Goal: Information Seeking & Learning: Check status

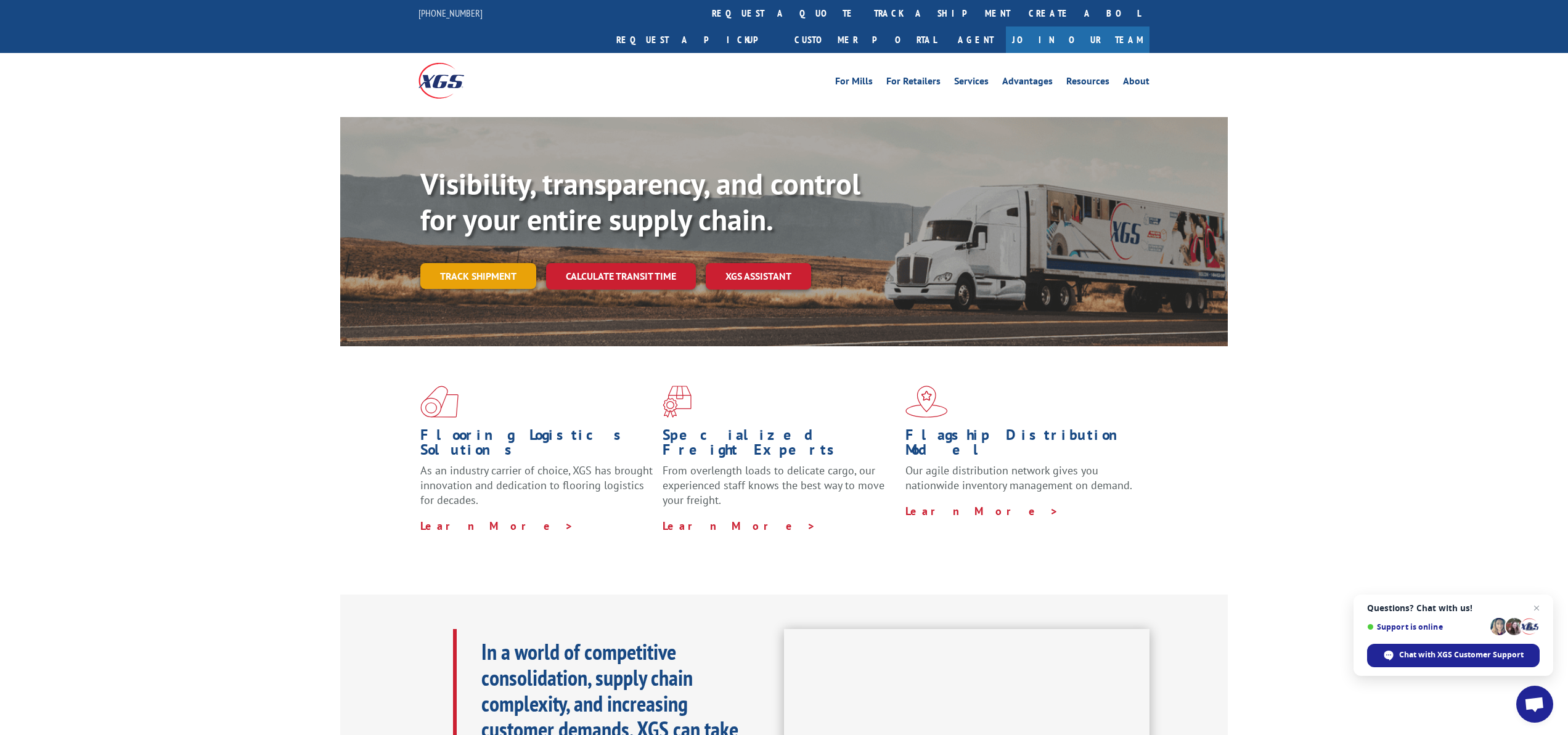
click at [494, 263] on link "Track shipment" at bounding box center [478, 275] width 116 height 25
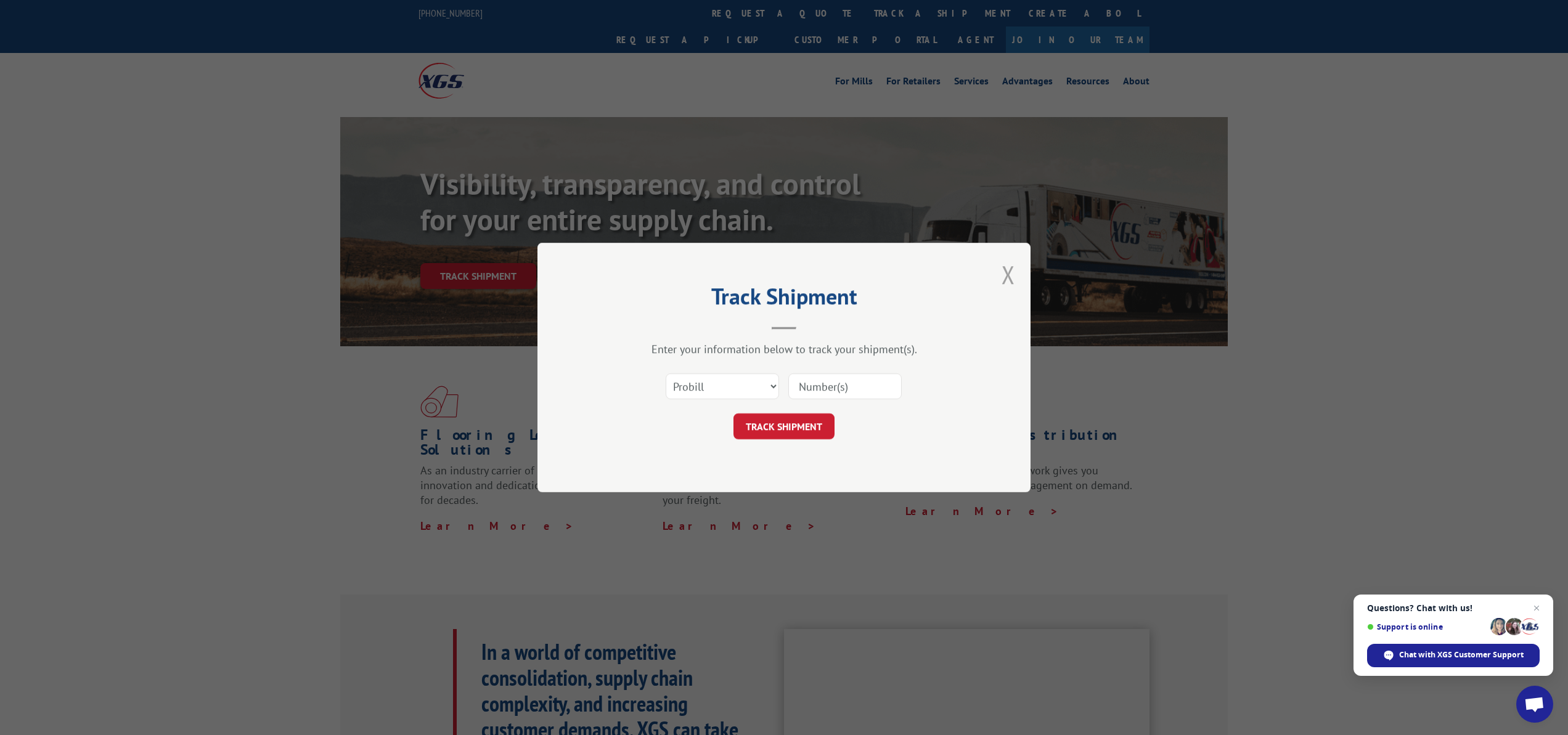
click at [1009, 273] on button "Close modal" at bounding box center [1008, 274] width 13 height 33
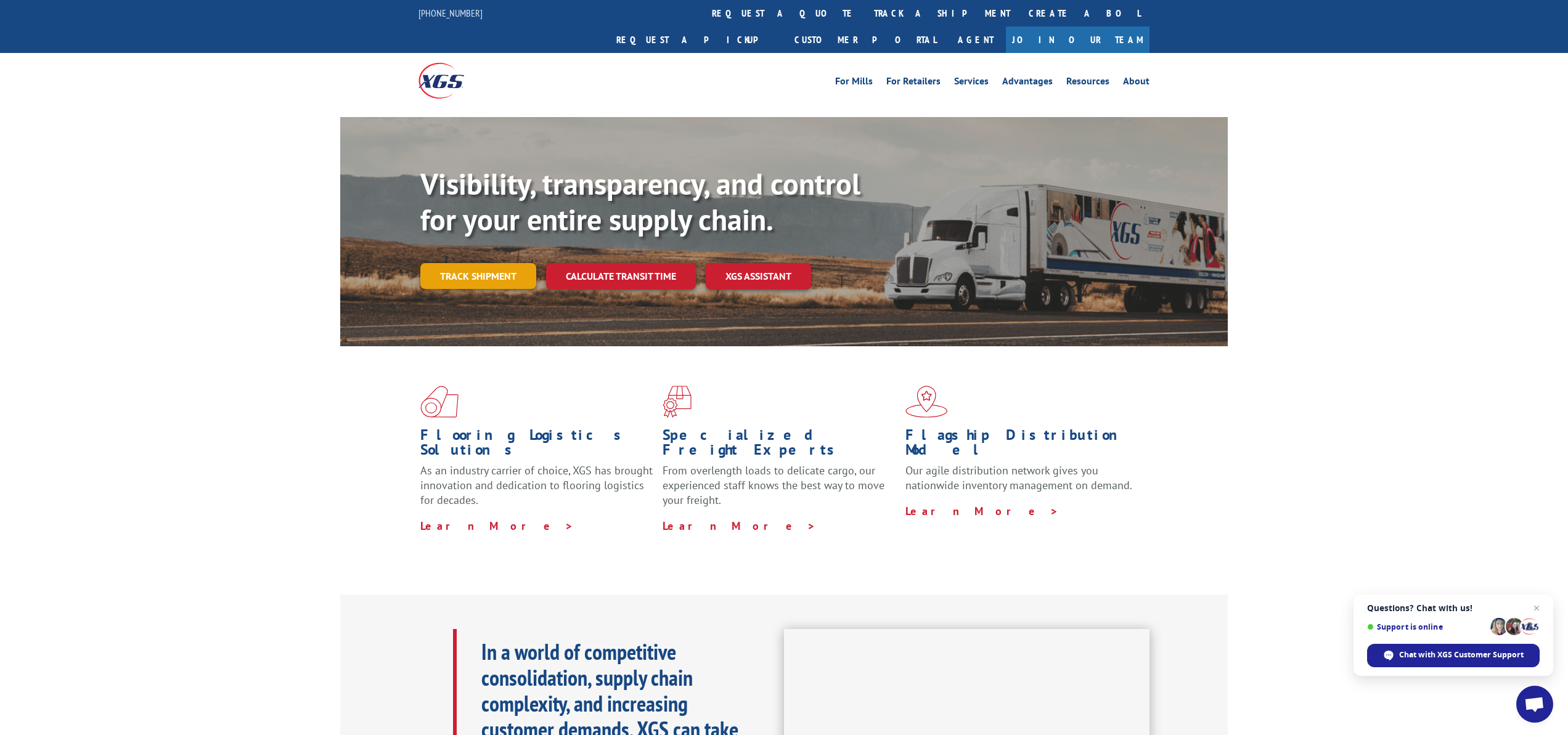
click at [516, 263] on link "Track shipment" at bounding box center [478, 275] width 116 height 25
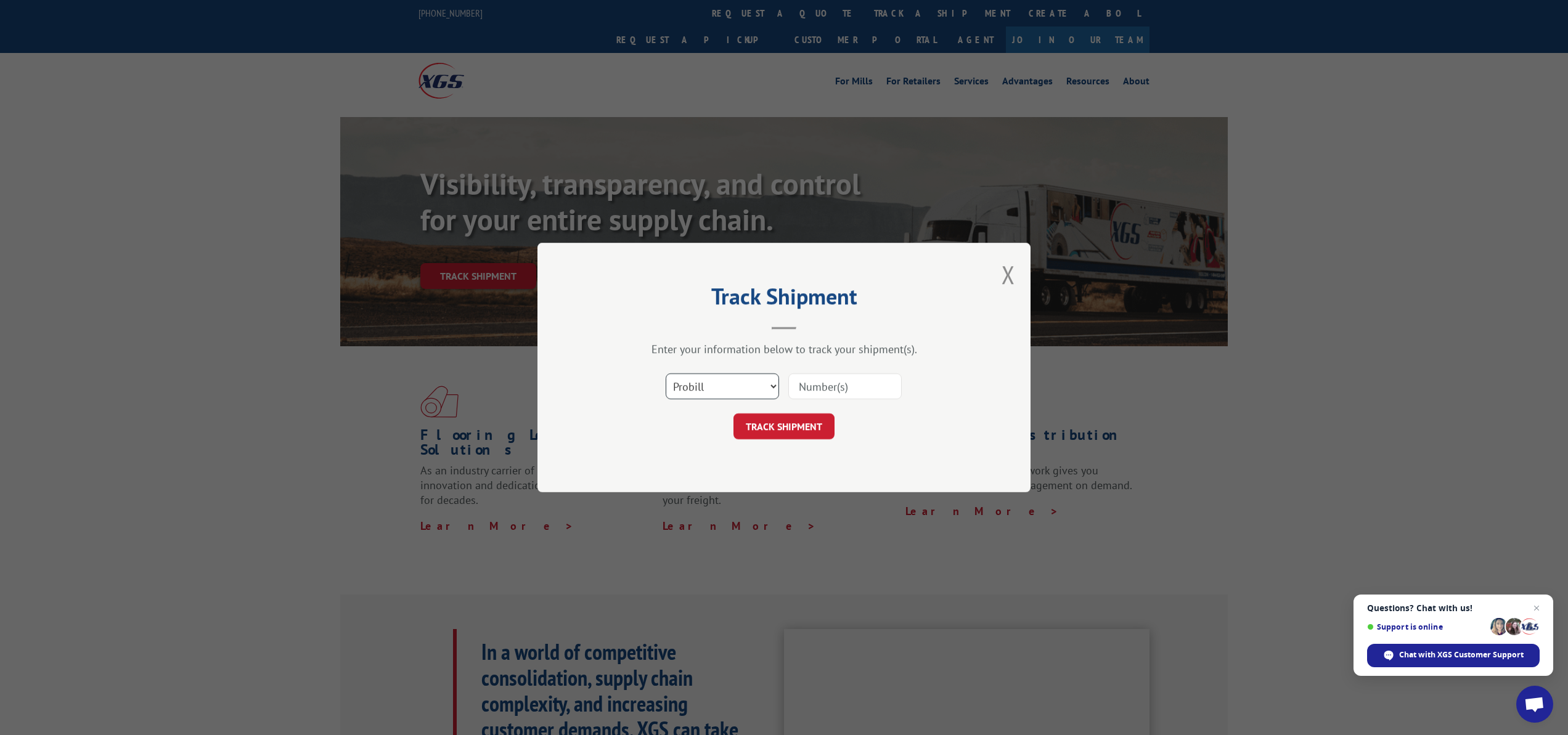
scroll to position [1, 0]
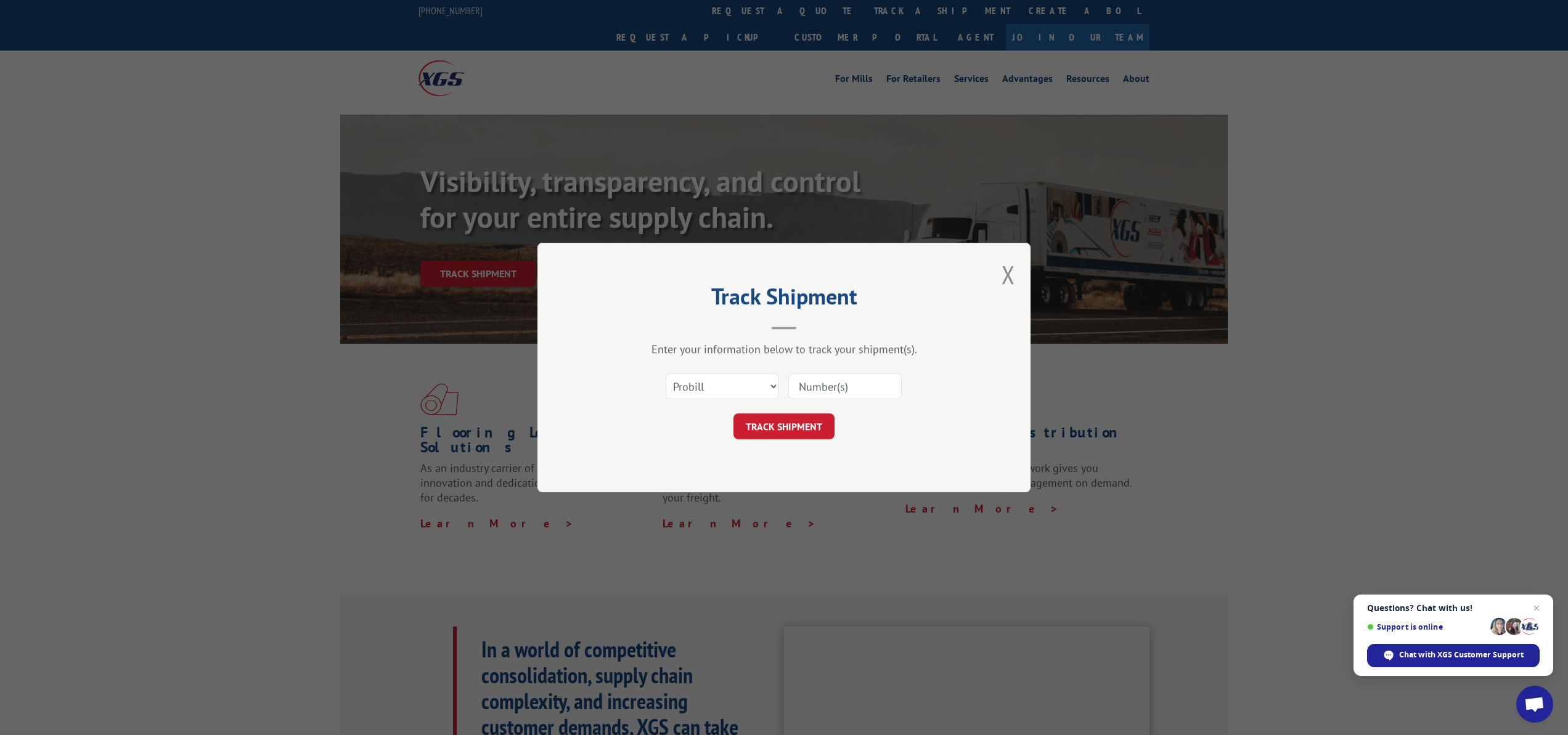
click at [867, 386] on input at bounding box center [844, 386] width 113 height 25
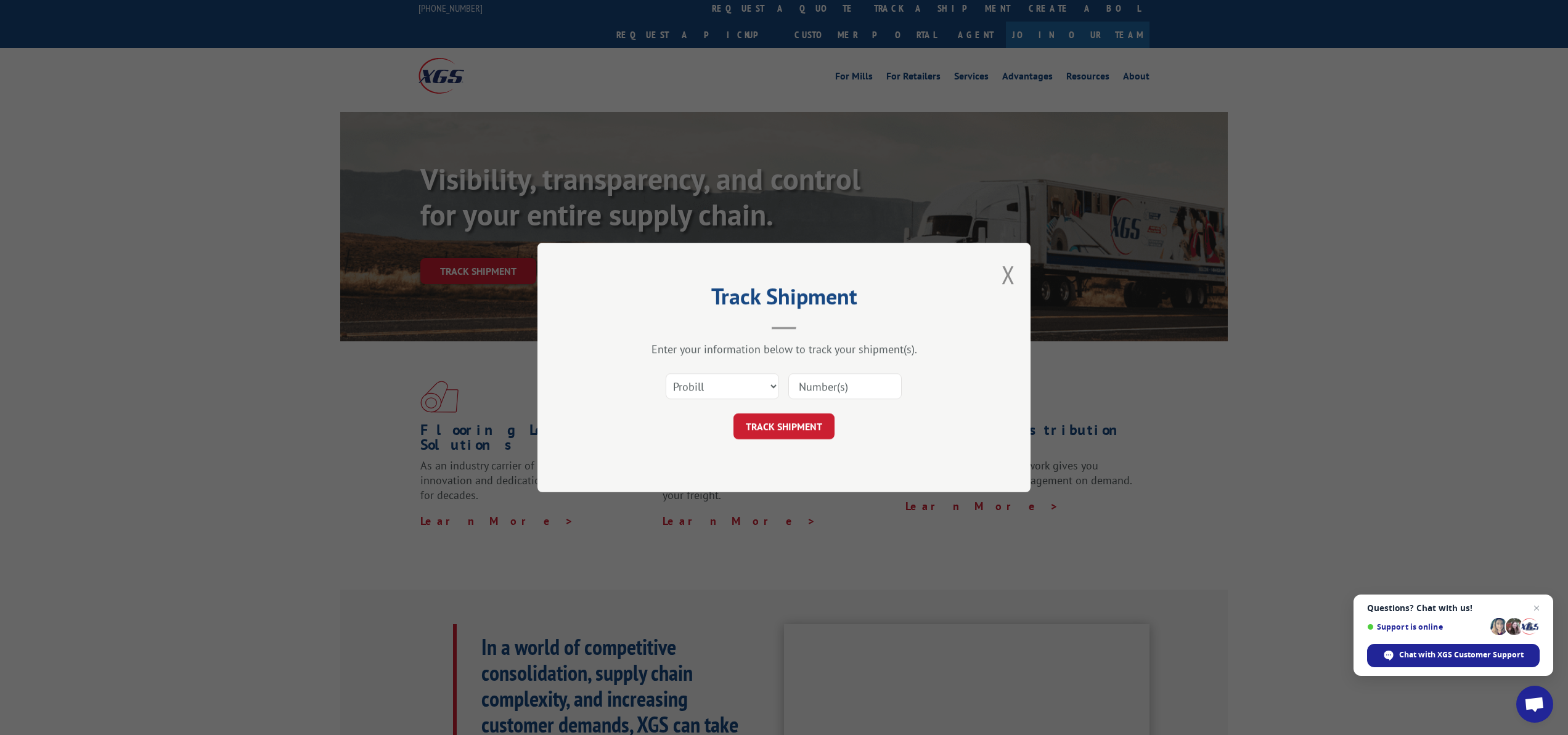
paste input "17674445"
type input "17674445"
click at [788, 428] on button "TRACK SHIPMENT" at bounding box center [784, 426] width 101 height 25
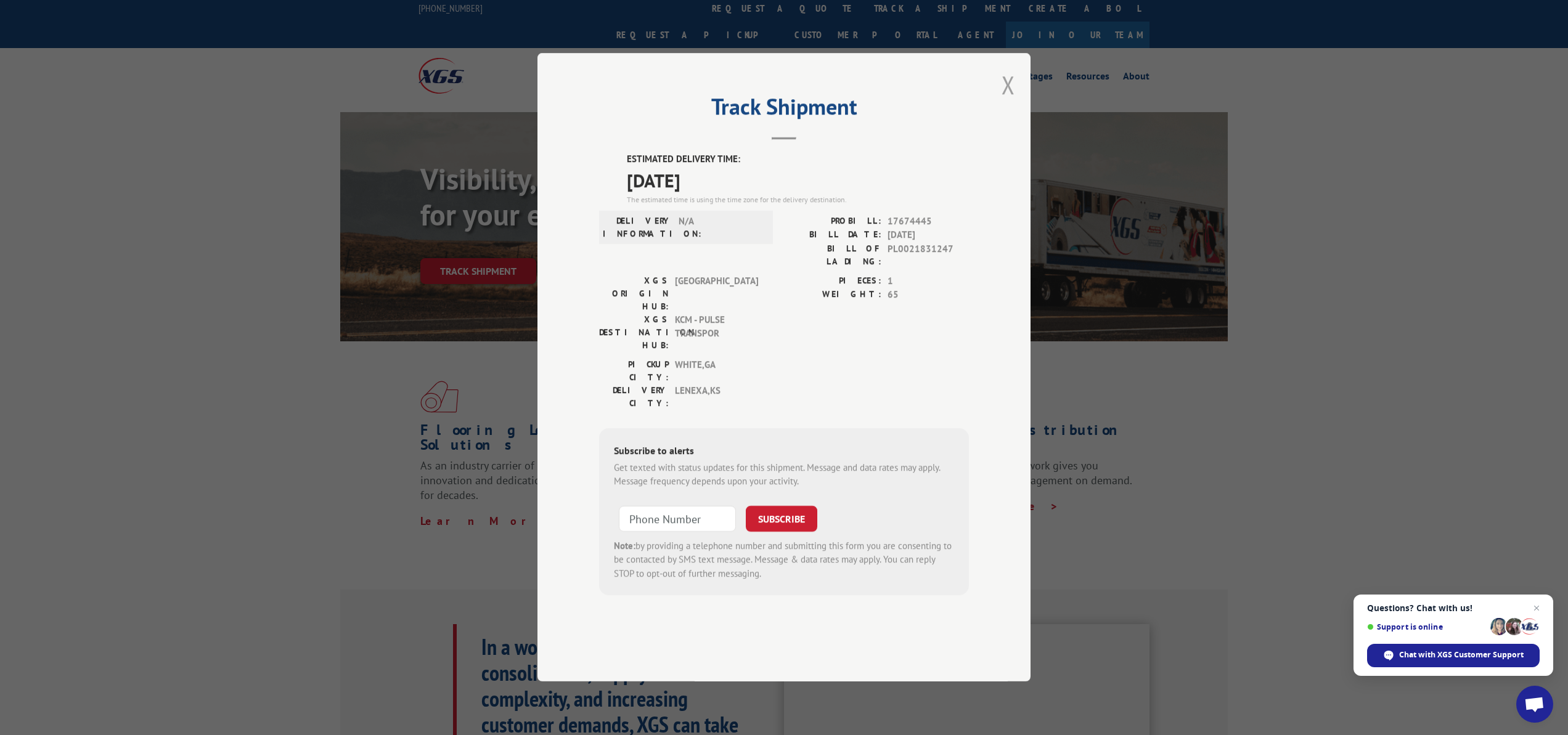
click at [1008, 101] on button "Close modal" at bounding box center [1008, 84] width 13 height 33
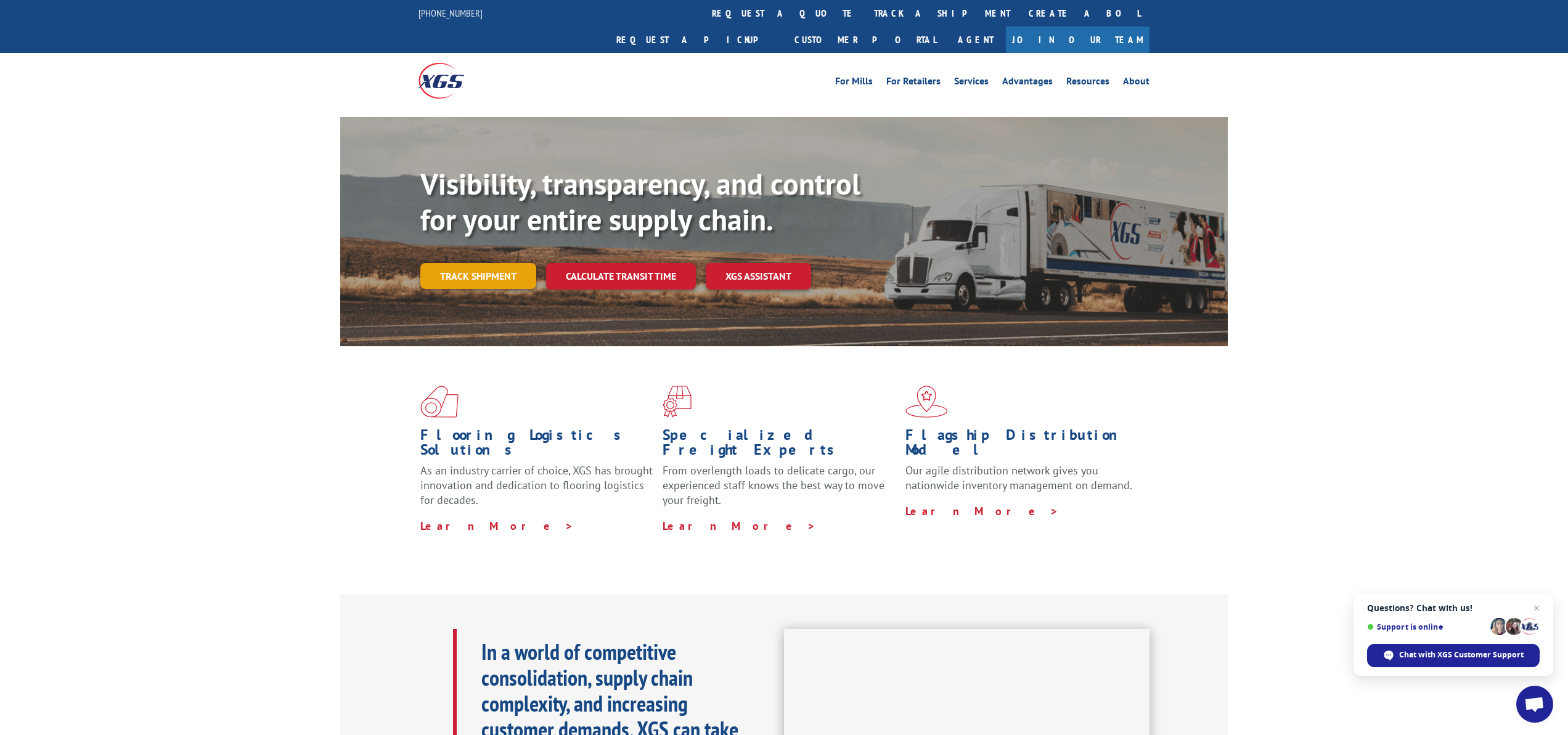
click at [492, 263] on link "Track shipment" at bounding box center [478, 275] width 116 height 25
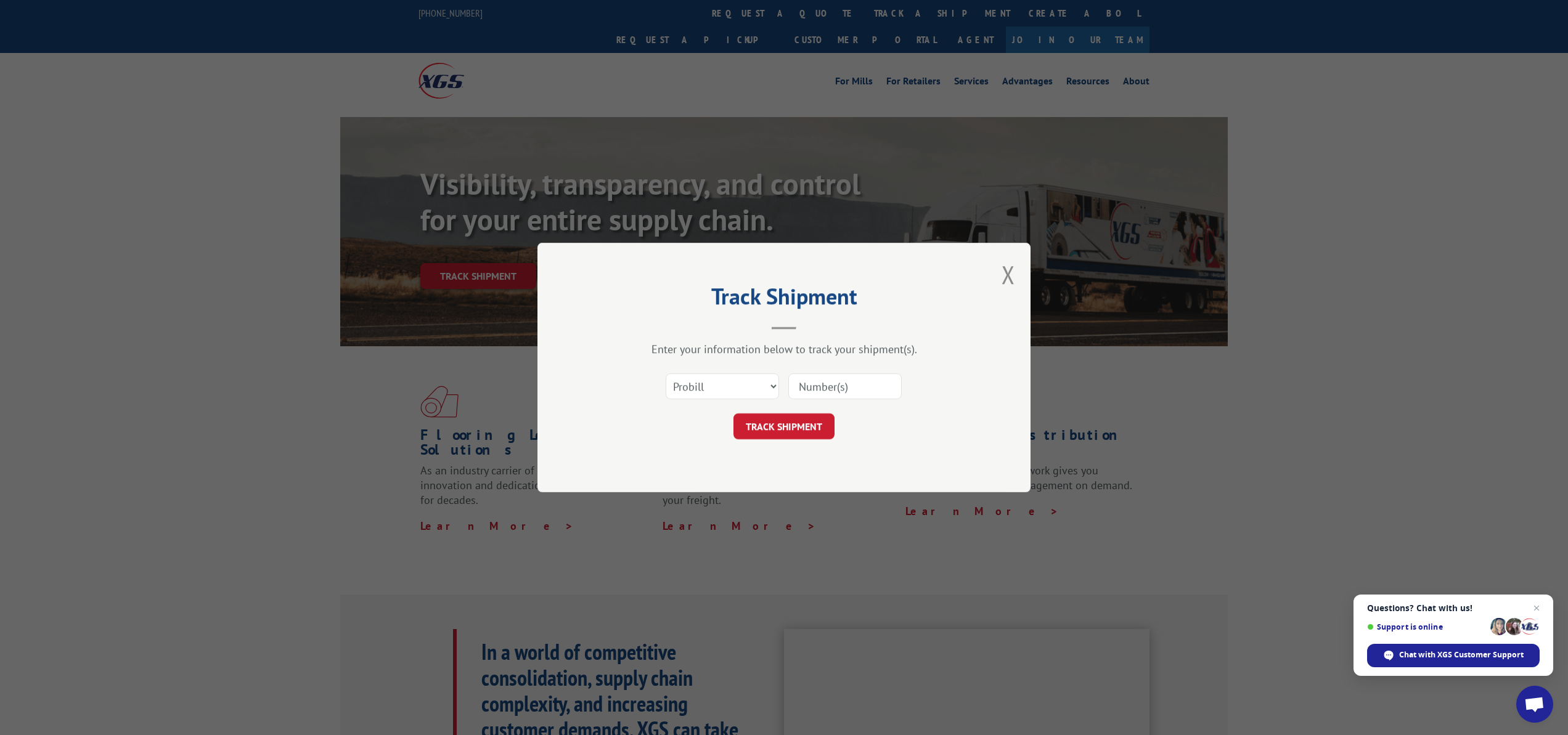
click at [856, 389] on input at bounding box center [844, 386] width 113 height 25
type input "17674445"
click at [793, 427] on button "TRACK SHIPMENT" at bounding box center [784, 426] width 101 height 25
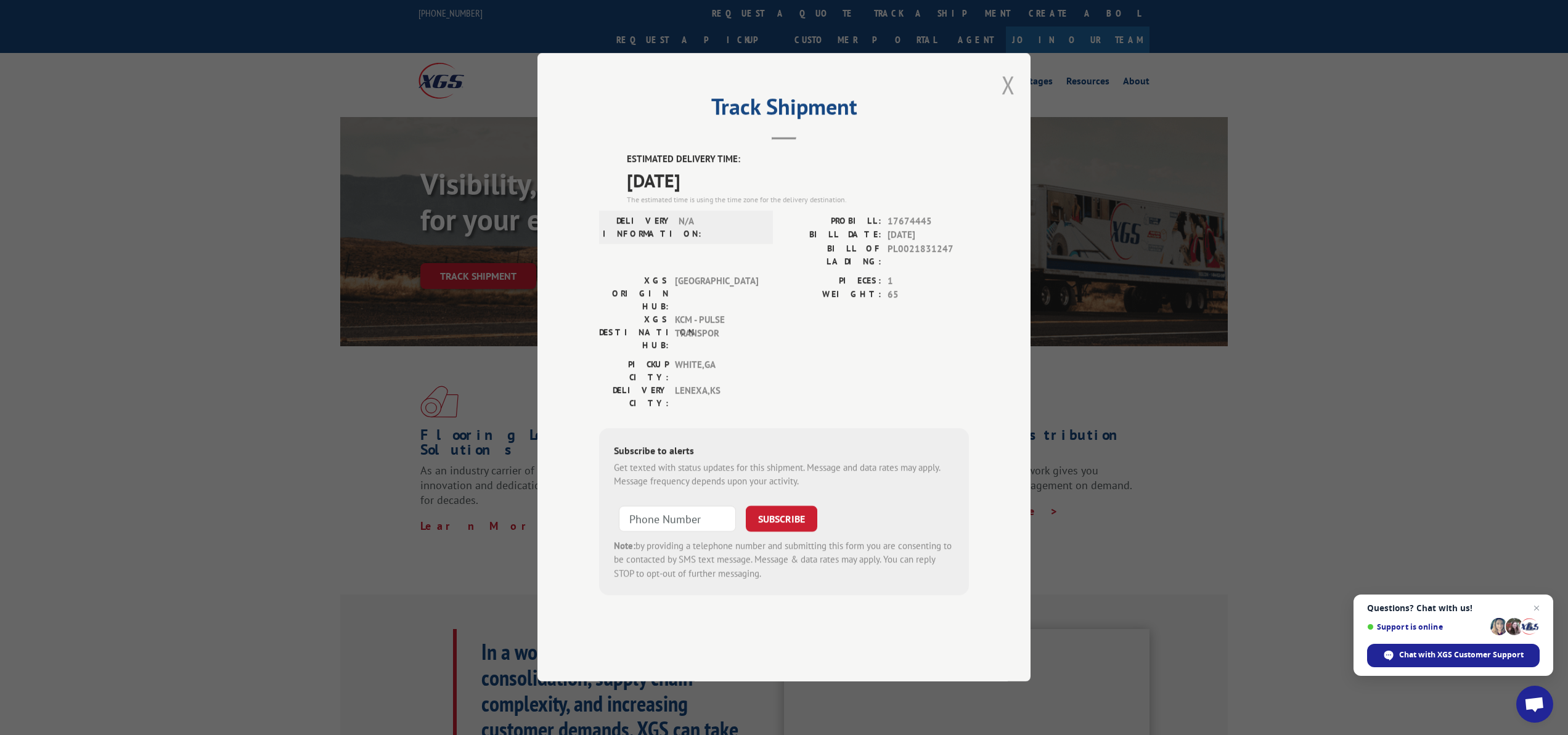
click at [1008, 101] on button "Close modal" at bounding box center [1008, 84] width 13 height 33
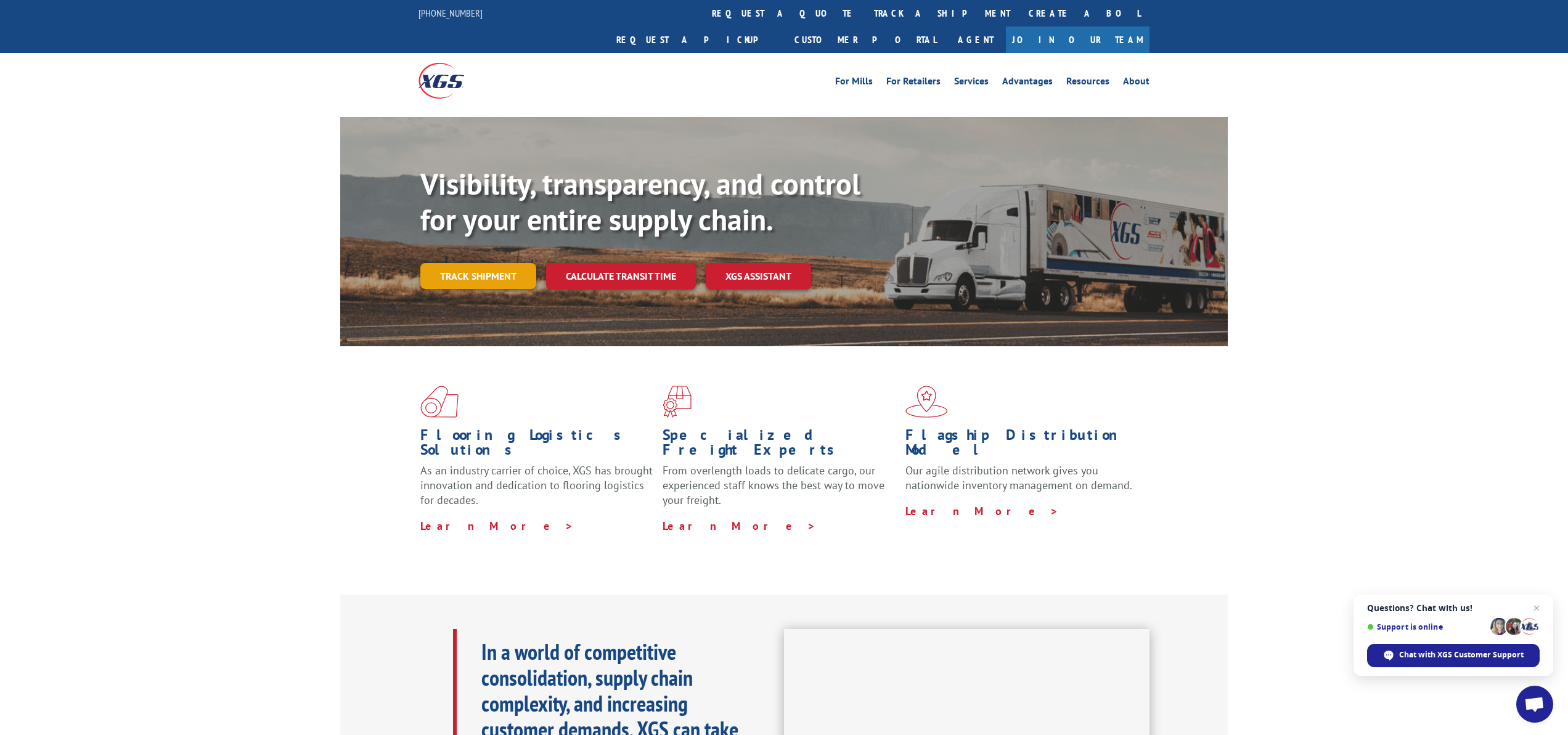
click at [500, 263] on link "Track shipment" at bounding box center [478, 275] width 116 height 25
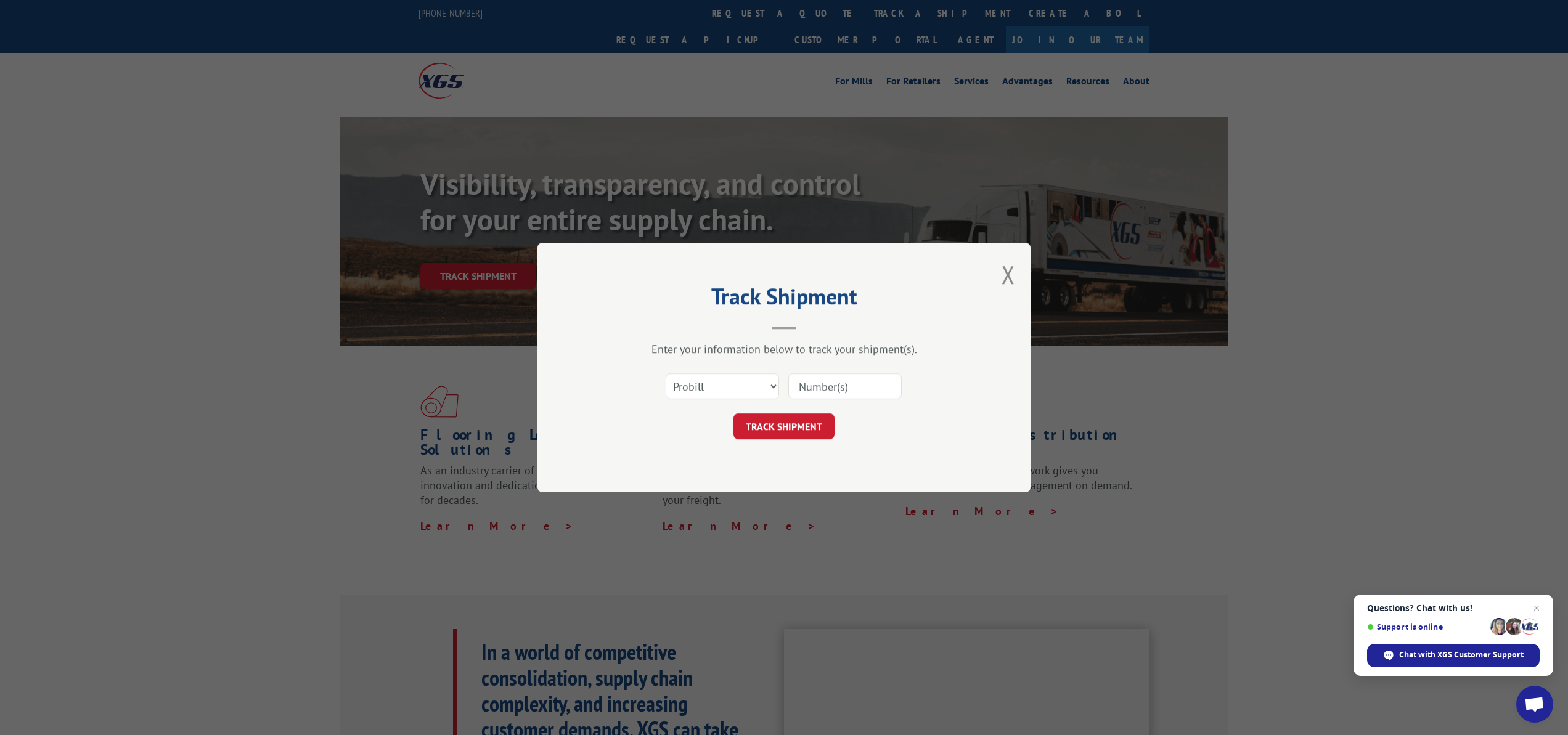
click at [859, 388] on input at bounding box center [844, 386] width 113 height 25
paste input "17664886"
type input "17664886"
click at [794, 428] on button "TRACK SHIPMENT" at bounding box center [784, 426] width 101 height 25
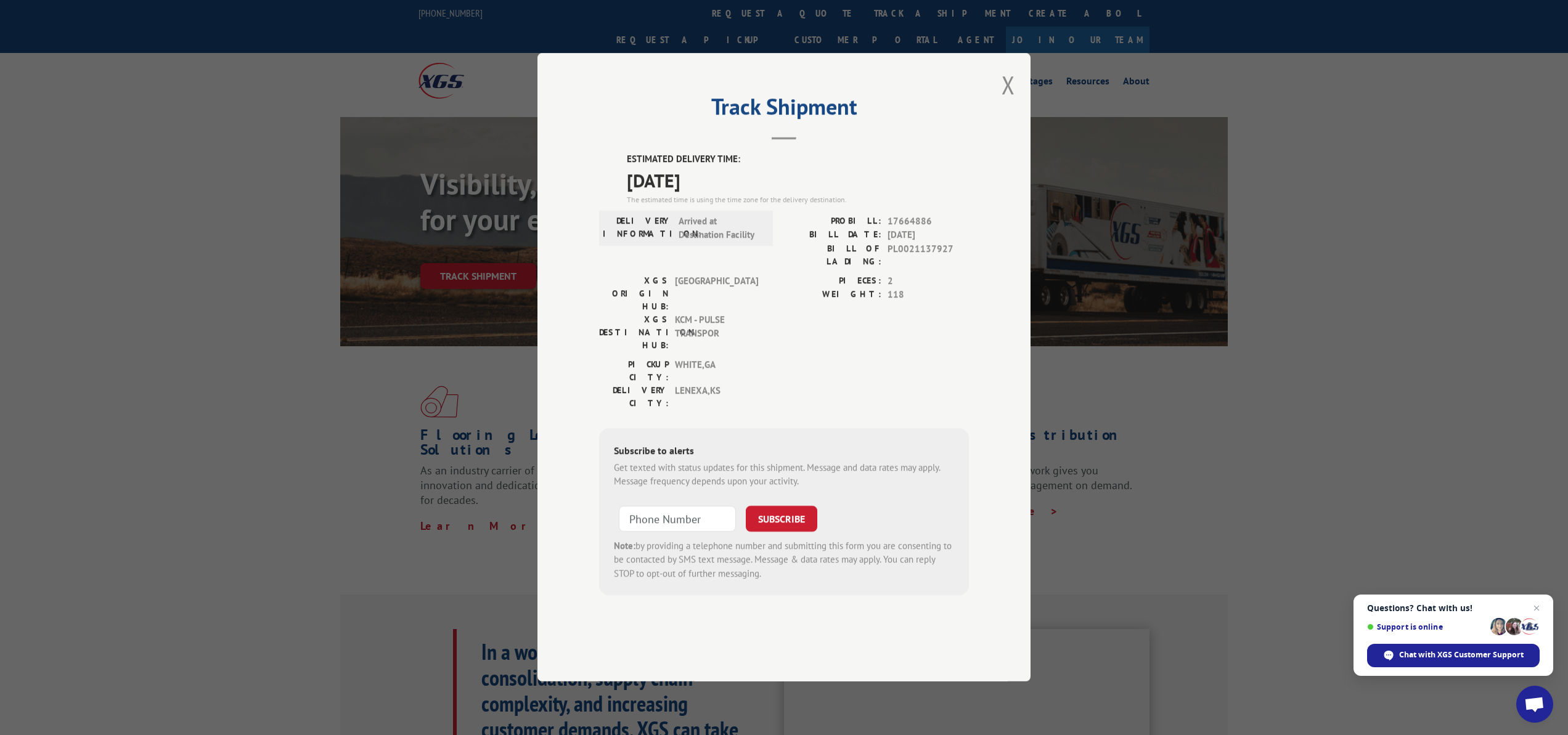
click at [1000, 121] on div "Track Shipment ESTIMATED DELIVERY TIME: [DATE] The estimated time is using the …" at bounding box center [784, 367] width 493 height 629
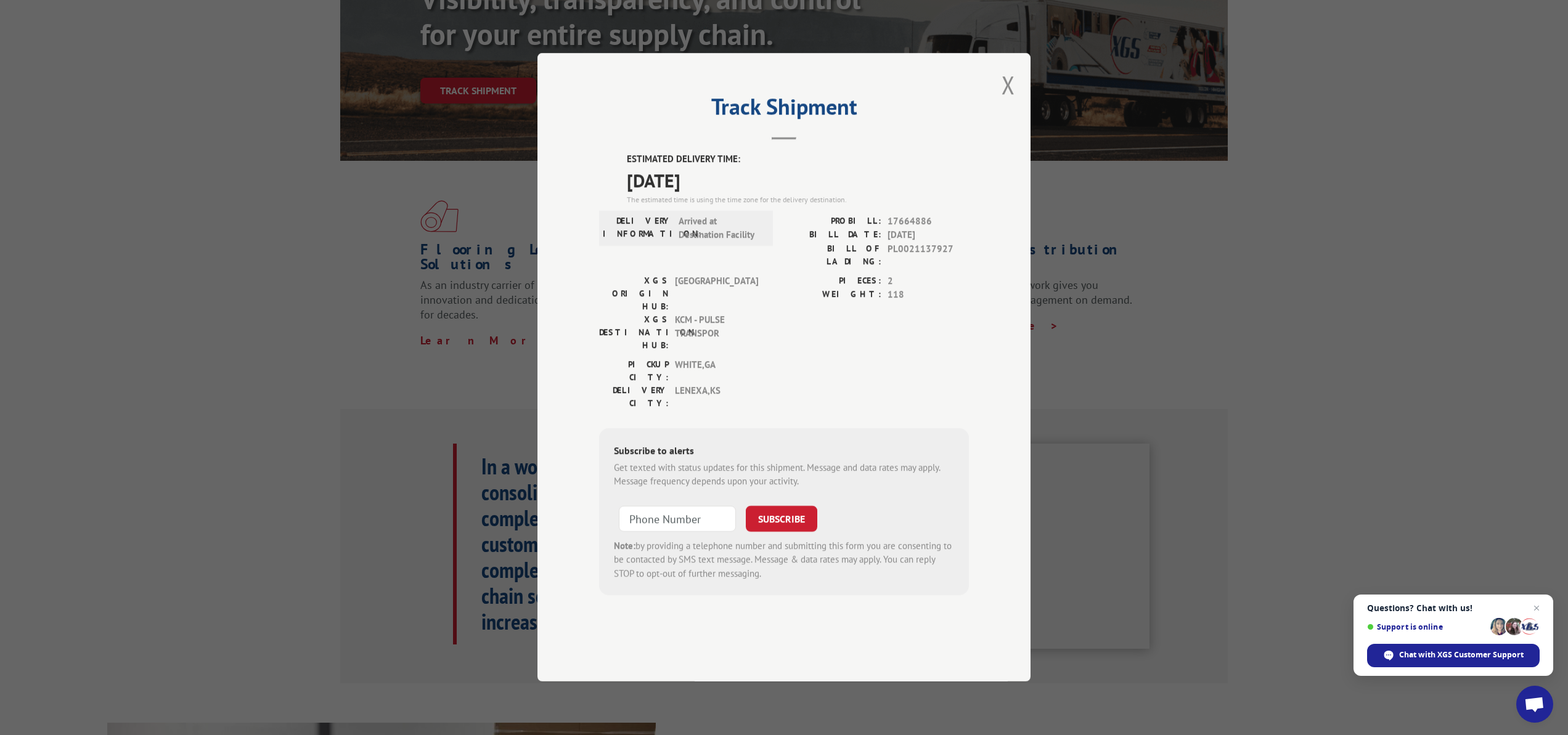
scroll to position [187, 0]
click at [704, 506] on input "+1 (___) ___-____" at bounding box center [677, 518] width 117 height 25
type input "[PHONE_NUMBER]"
click at [790, 506] on button "SUBSCRIBE" at bounding box center [781, 518] width 71 height 25
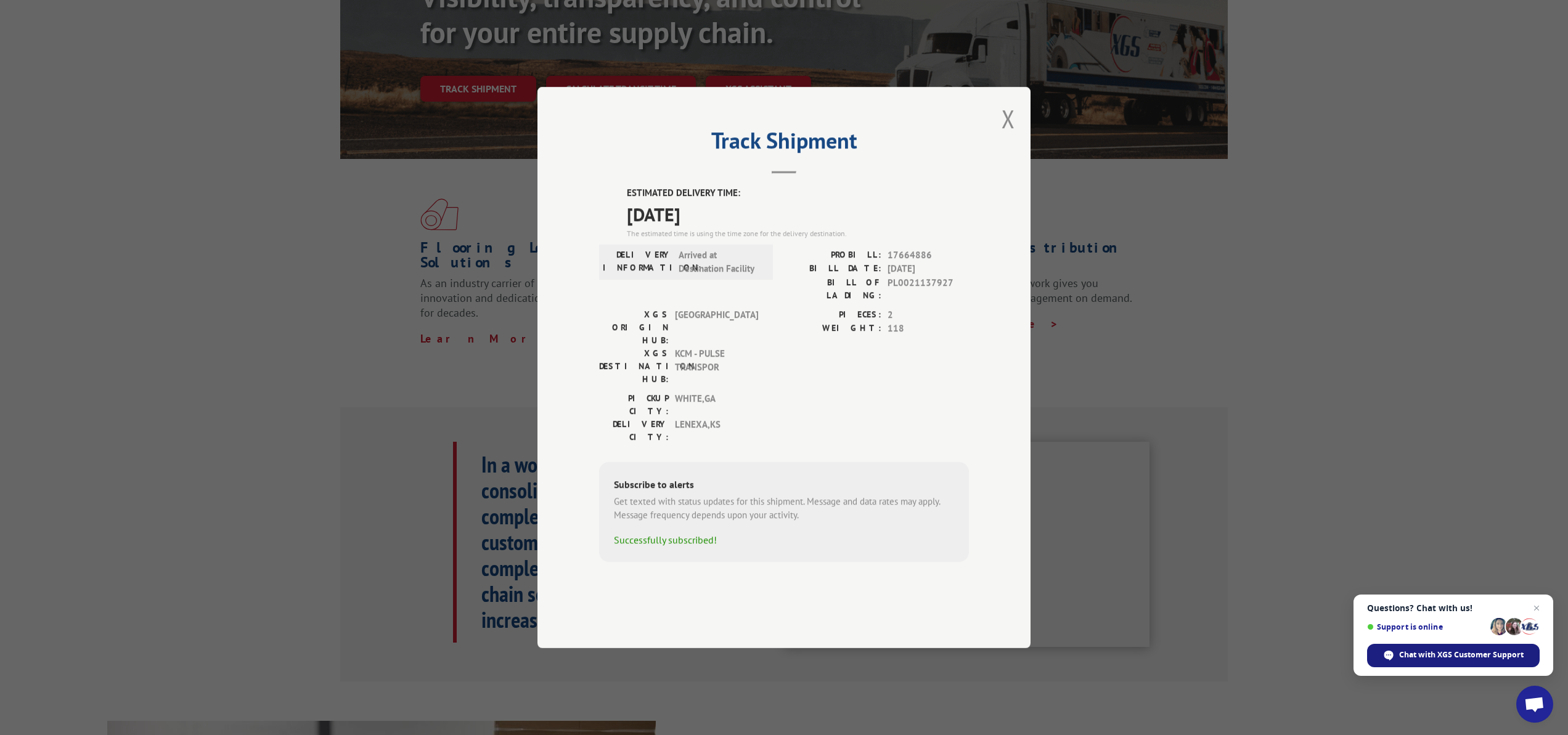
click at [1412, 652] on span "Chat with XGS Customer Support" at bounding box center [1462, 655] width 125 height 11
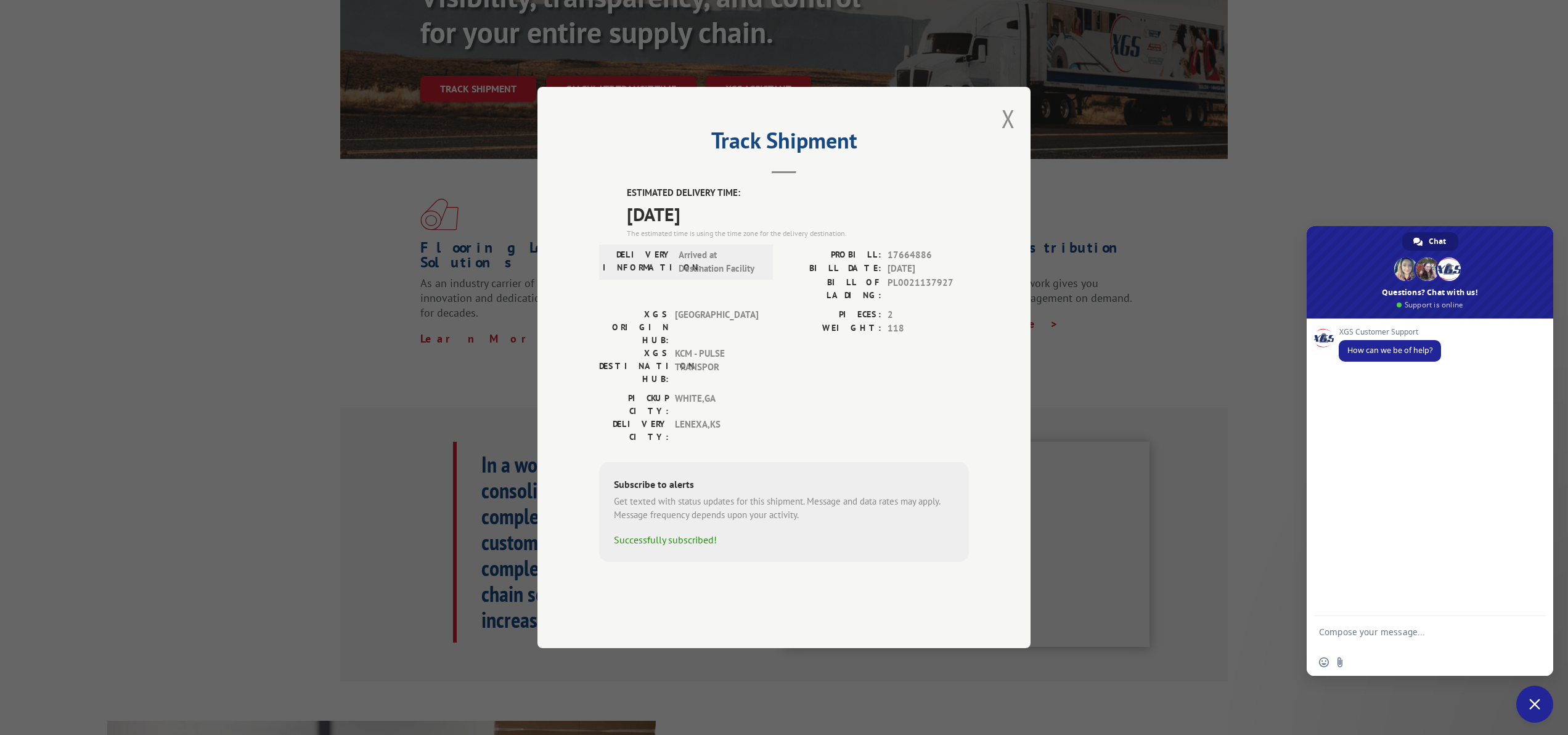
scroll to position [194, 0]
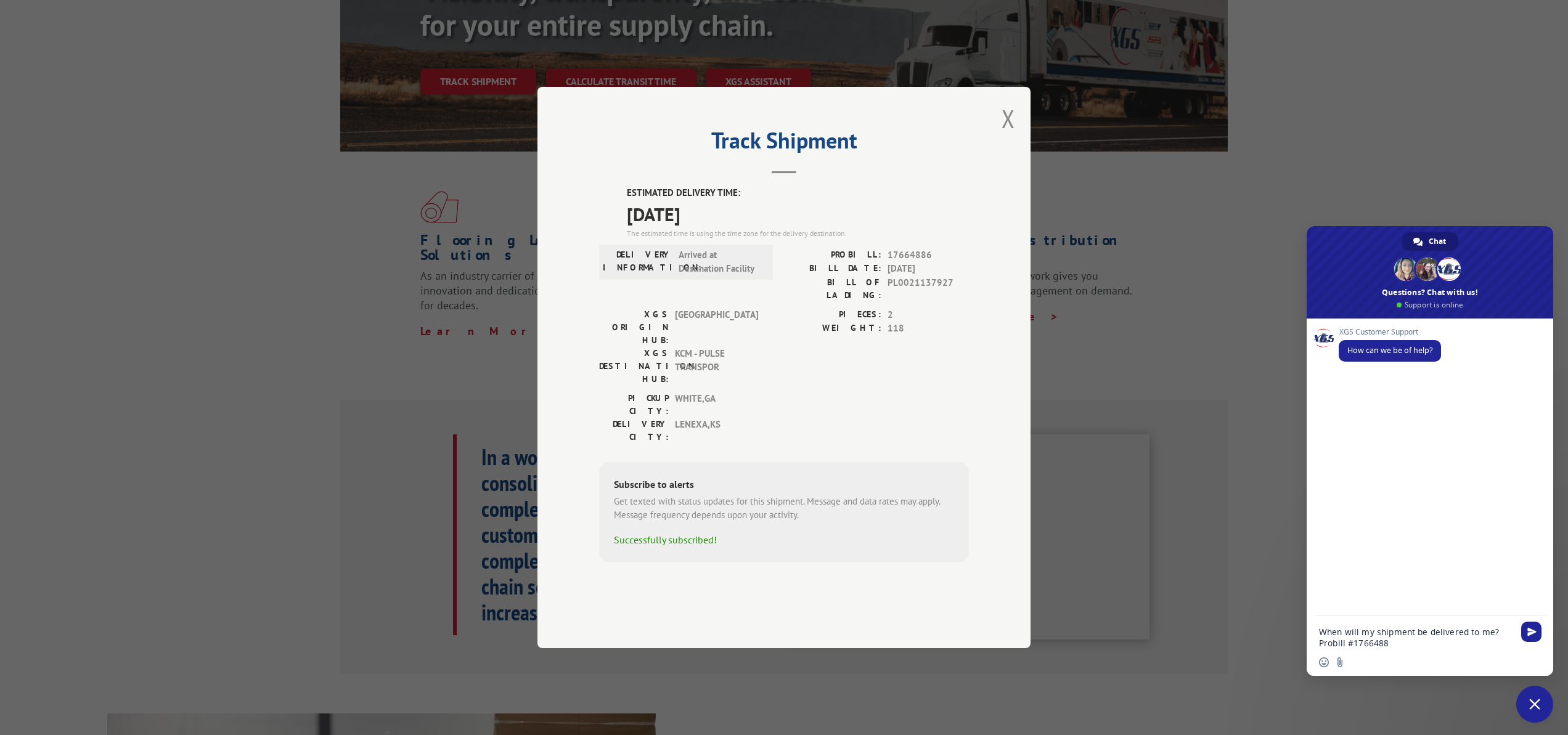
type textarea "When will my shipment be delivered to me? Probill #17664886"
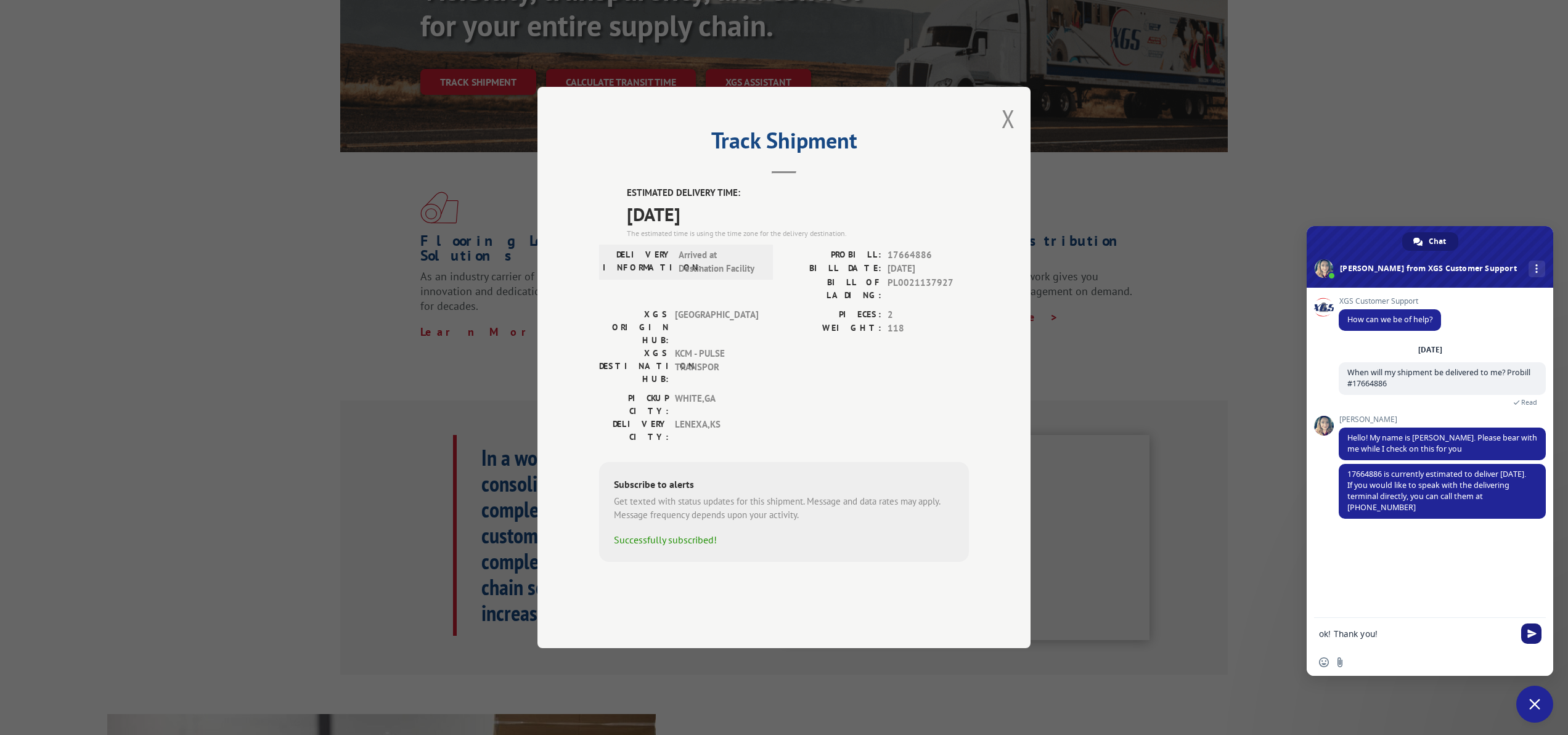
type textarea "ok! Thank you!"
click at [1531, 631] on span "Send" at bounding box center [1532, 633] width 10 height 10
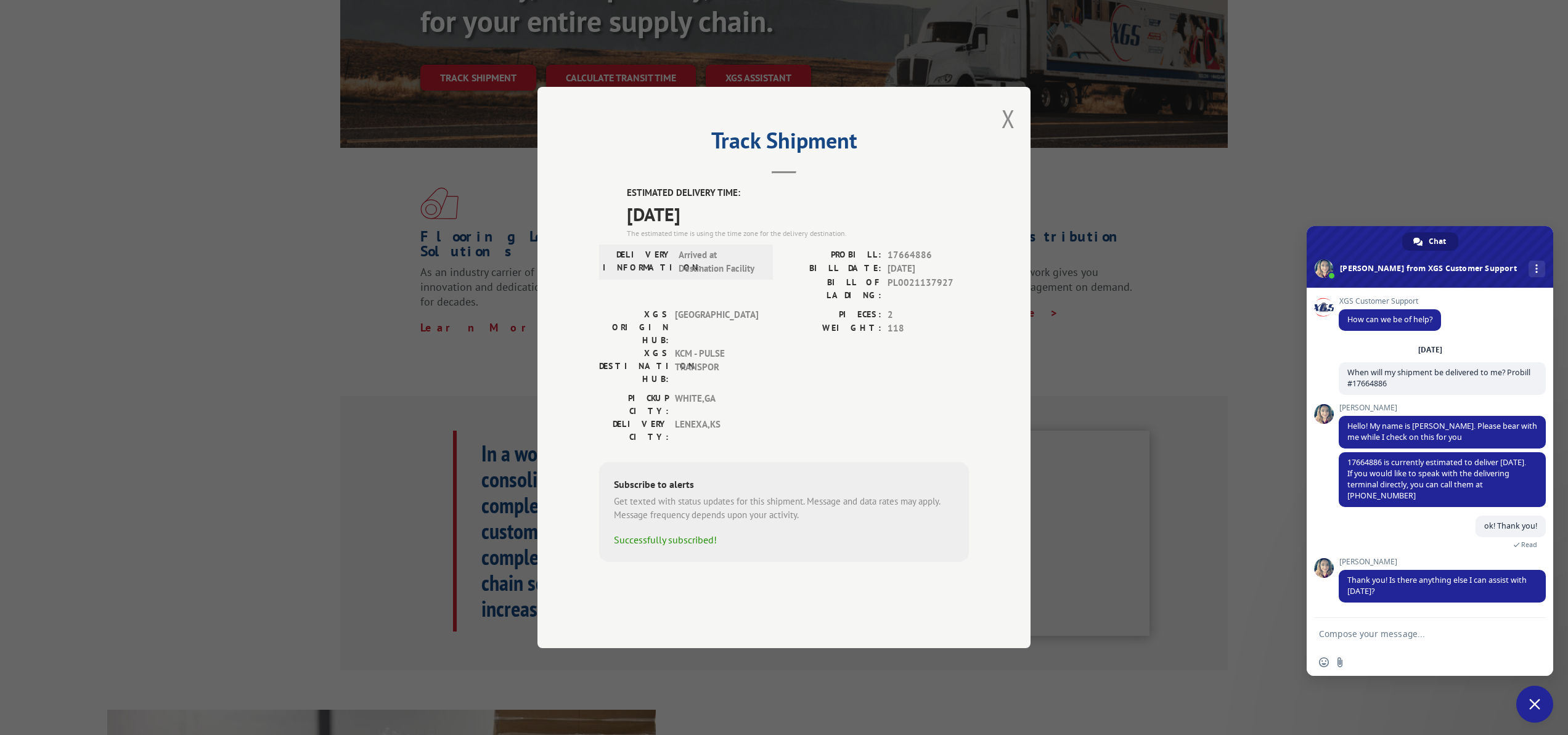
click at [1442, 631] on textarea "Compose your message..." at bounding box center [1416, 634] width 194 height 11
type textarea "no thank you"
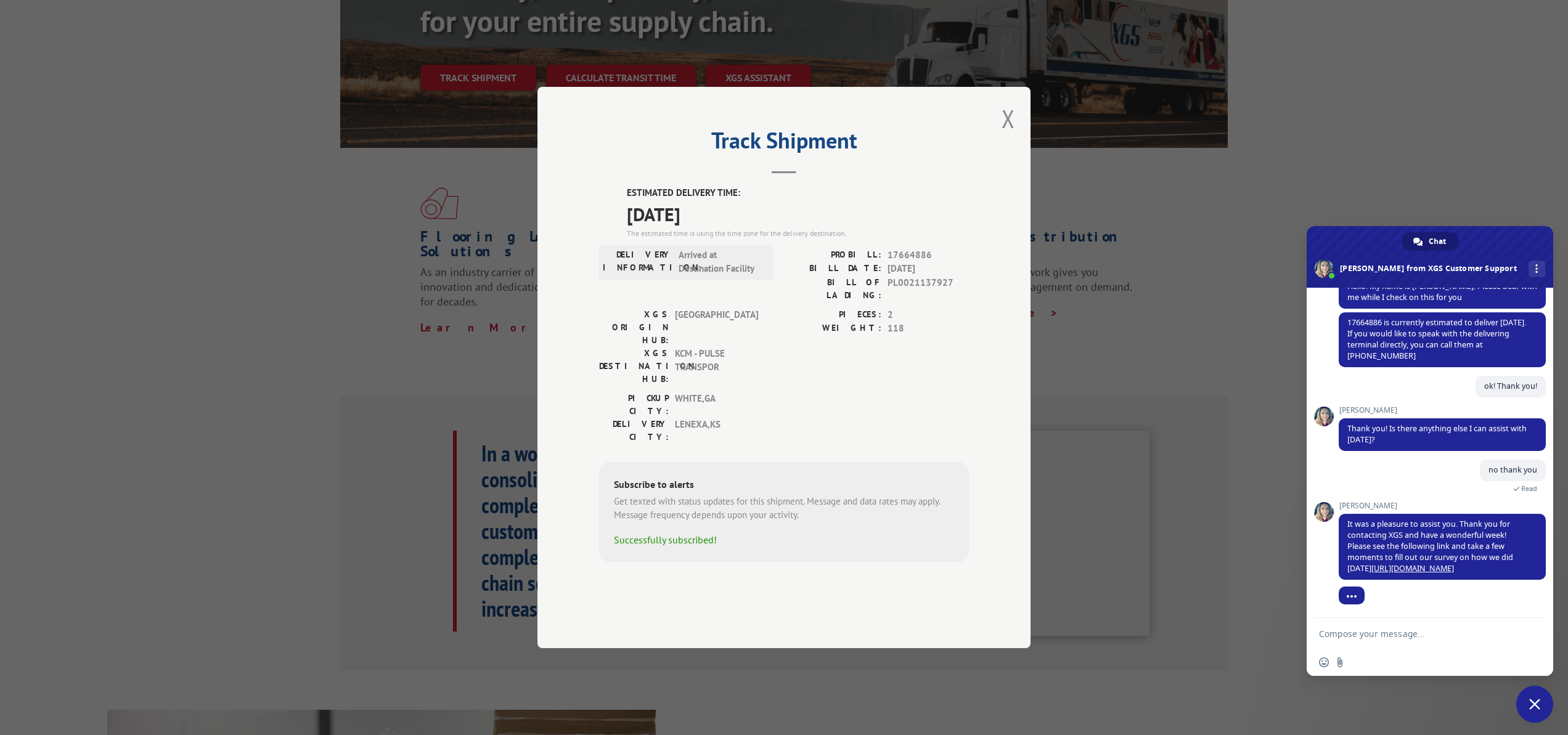
scroll to position [116, 0]
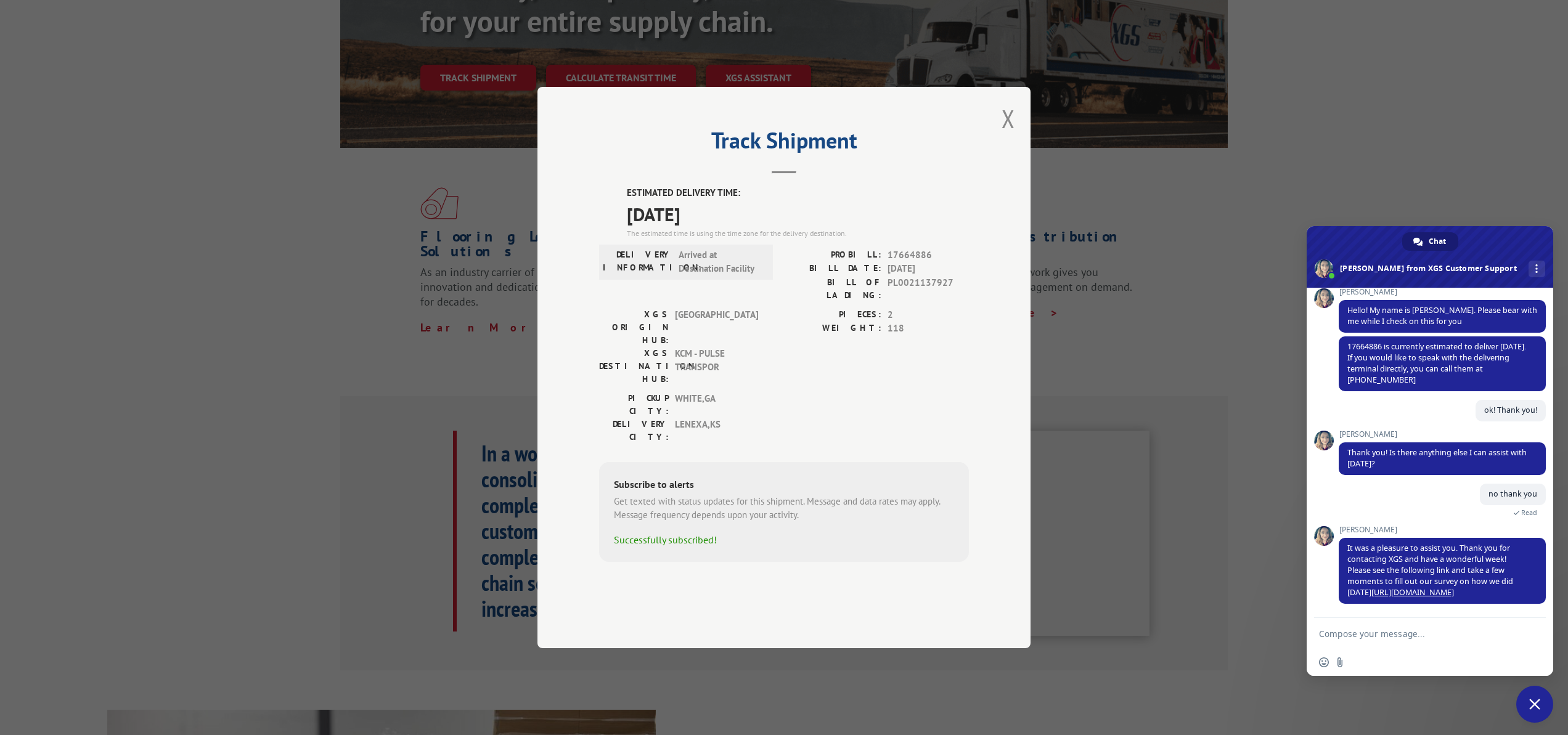
click at [1538, 703] on span "Close chat" at bounding box center [1535, 704] width 11 height 11
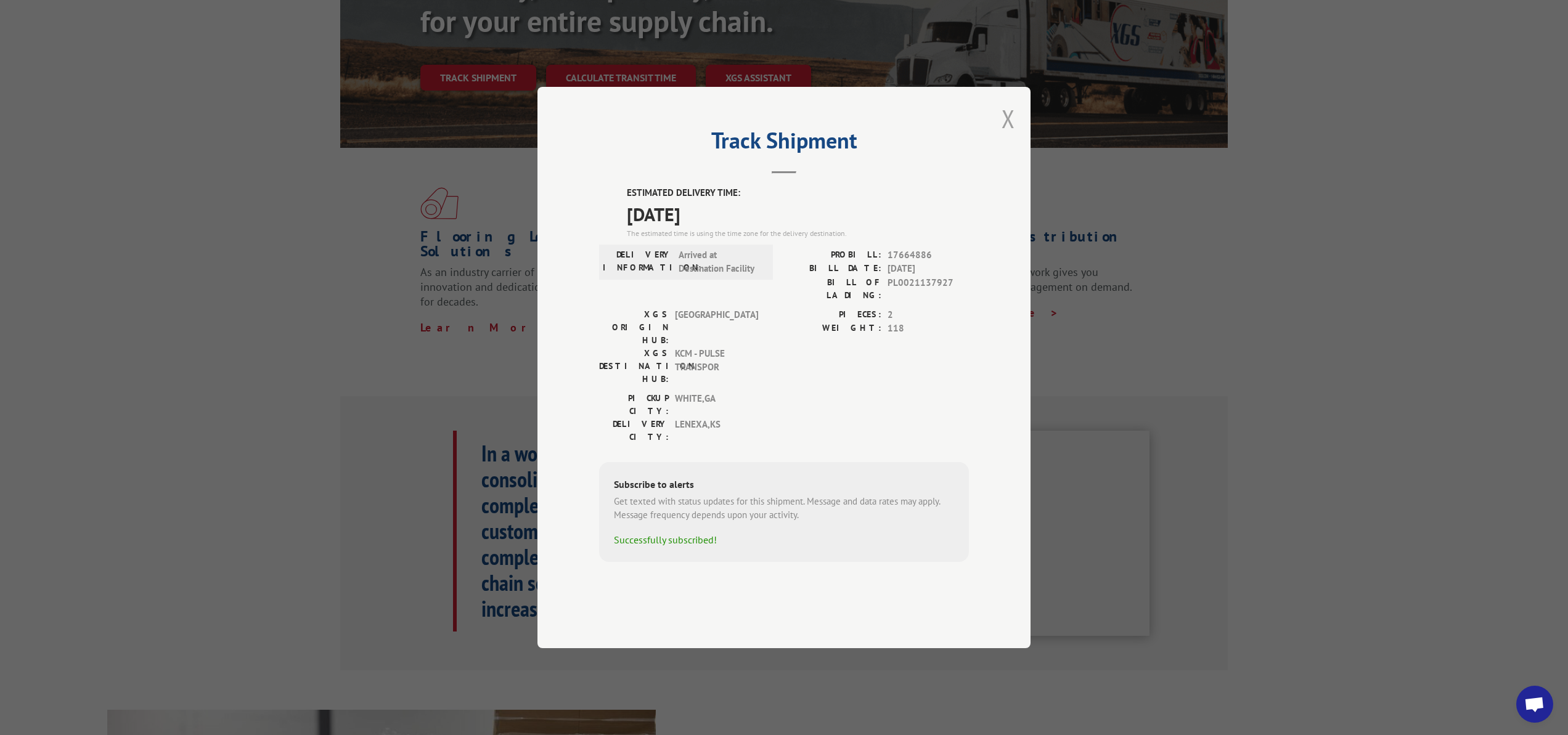
click at [1007, 135] on button "Close modal" at bounding box center [1008, 118] width 13 height 33
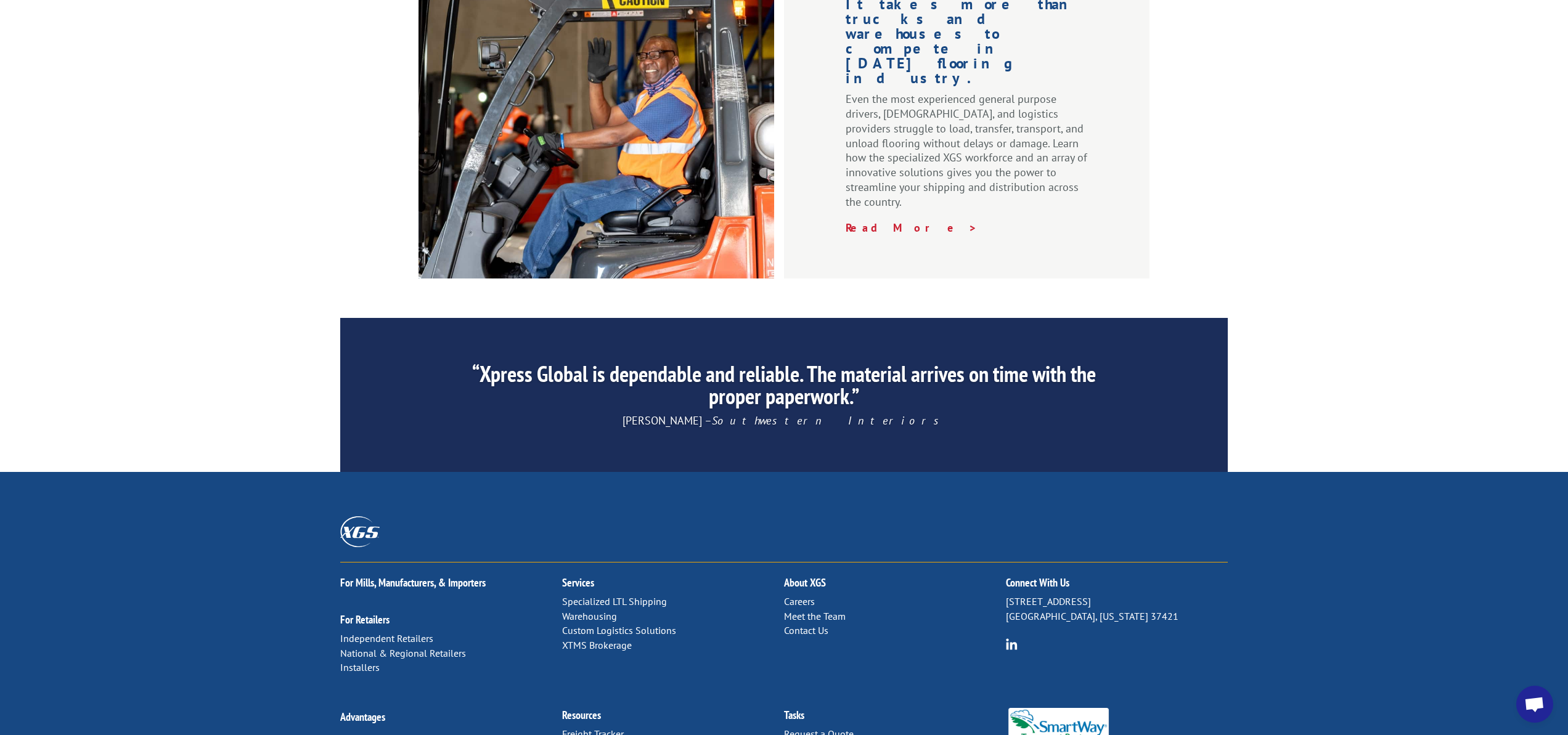
scroll to position [1704, 0]
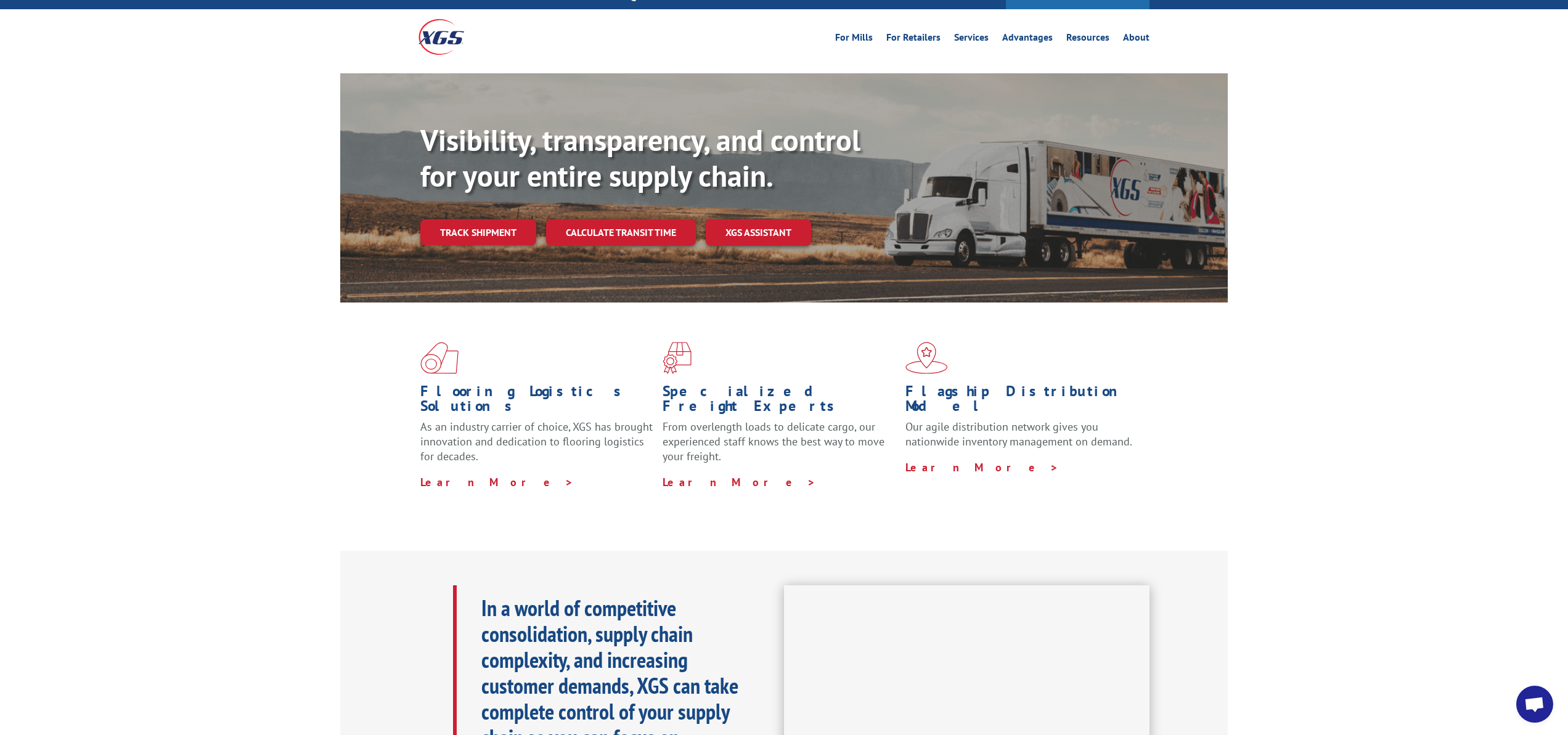
scroll to position [45, 0]
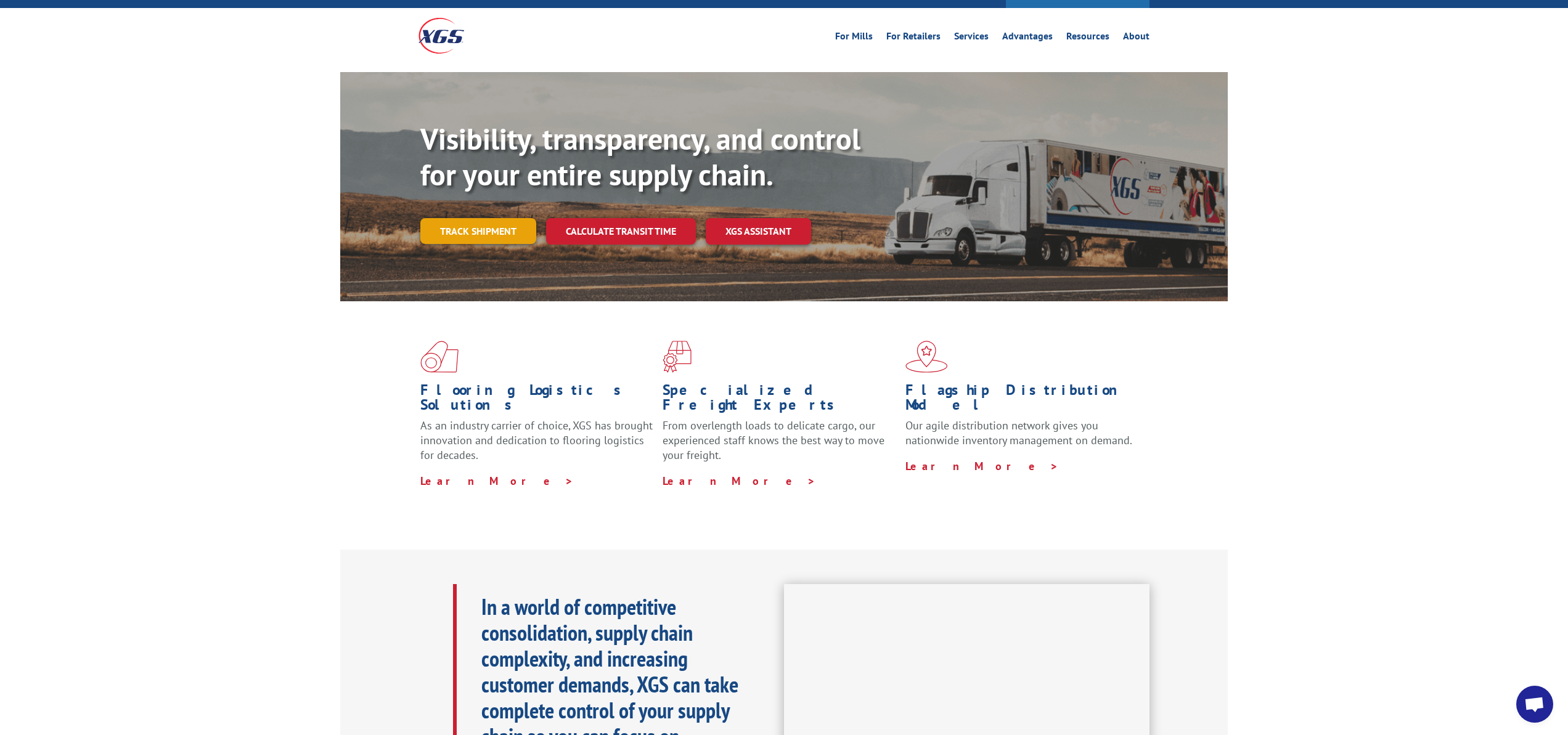
click at [484, 218] on link "Track shipment" at bounding box center [478, 230] width 116 height 25
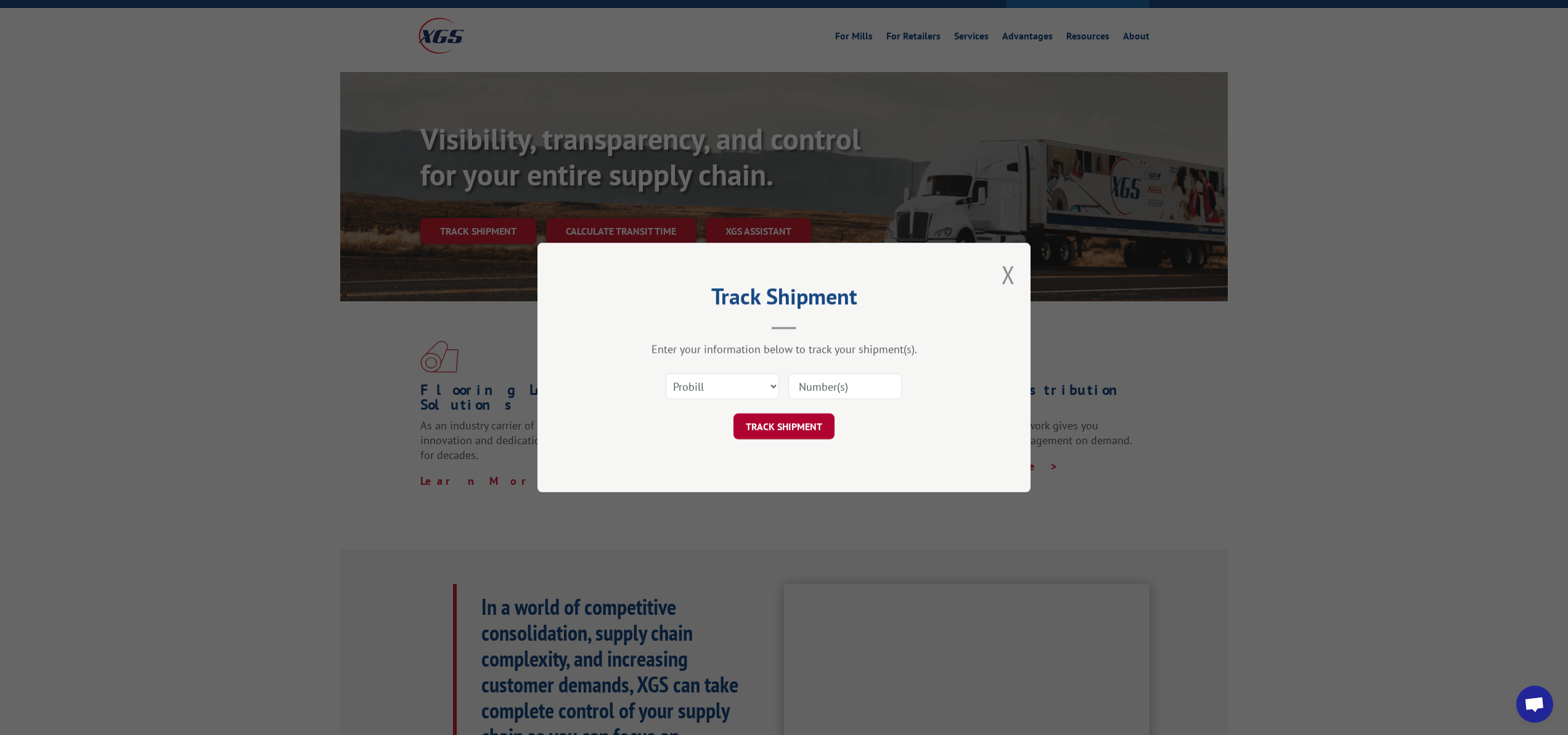
click at [783, 429] on button "TRACK SHIPMENT" at bounding box center [784, 426] width 101 height 25
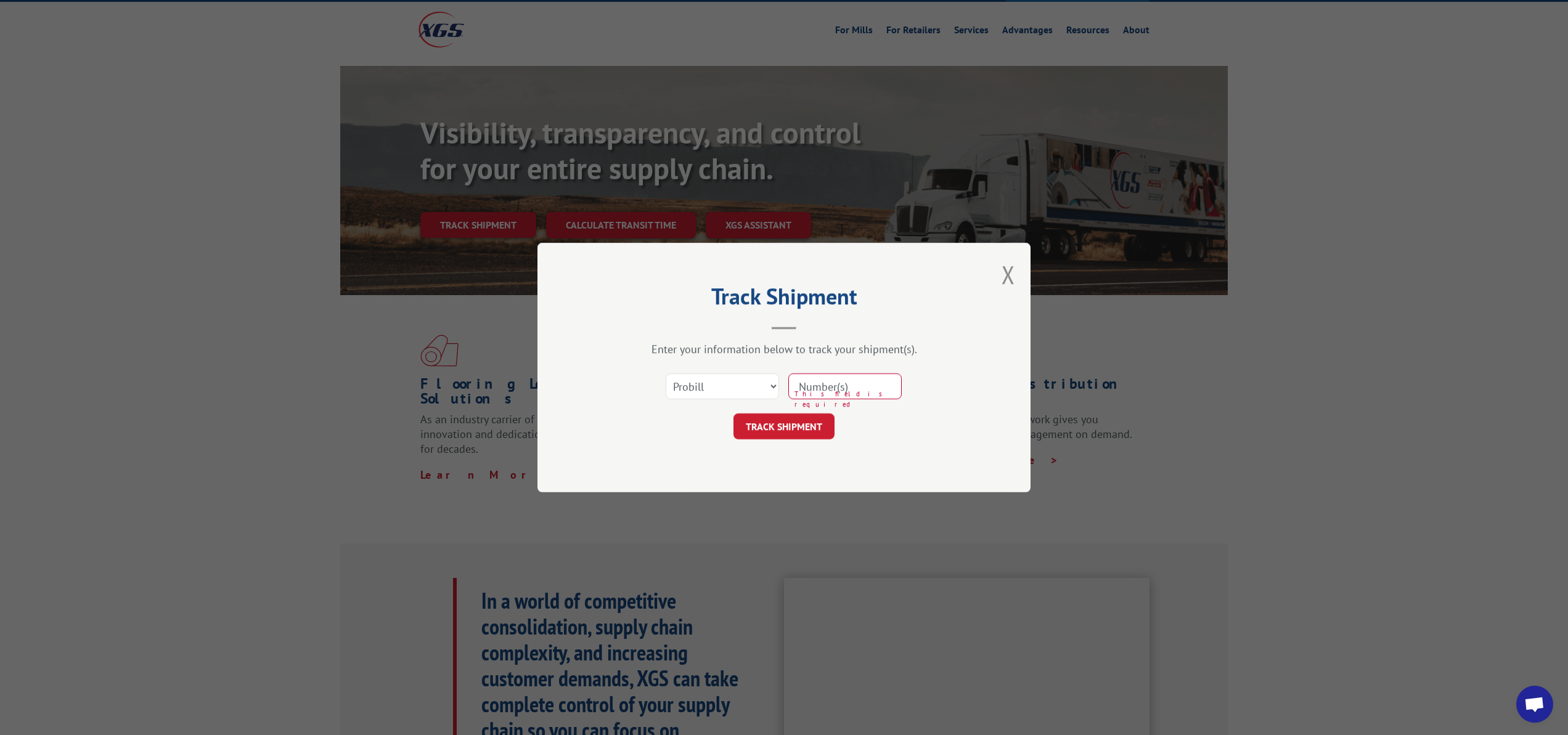
paste input "17664886"
type input "17664886"
click at [782, 427] on button "TRACK SHIPMENT" at bounding box center [784, 426] width 101 height 25
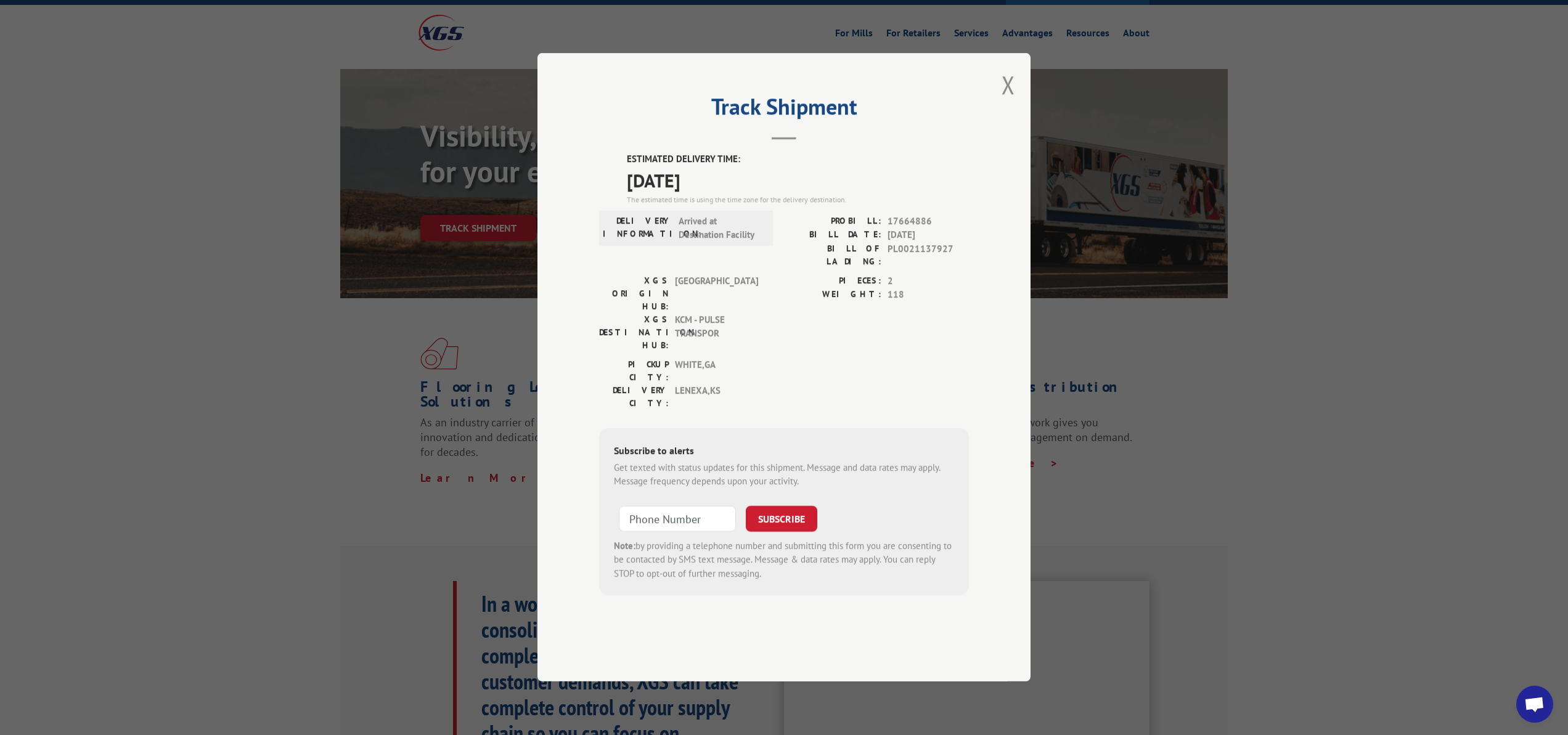
scroll to position [0, 0]
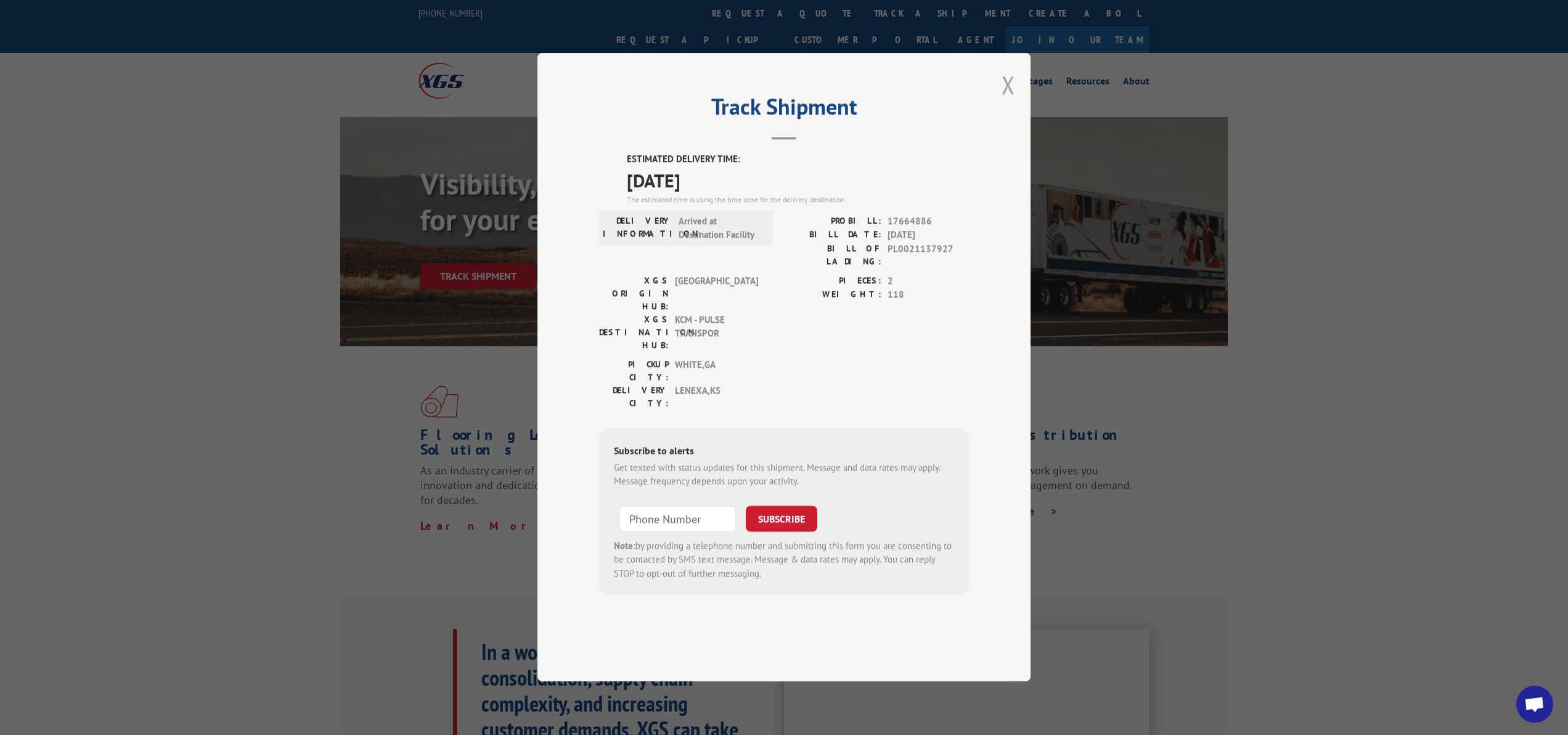
click at [1008, 101] on button "Close modal" at bounding box center [1008, 84] width 13 height 33
